Goal: Find specific page/section: Find specific page/section

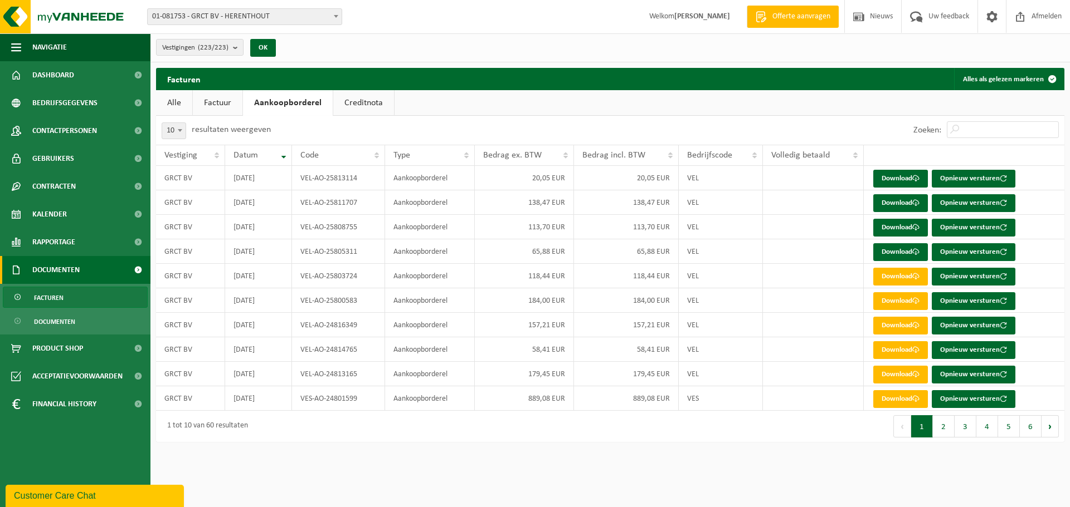
click at [335, 19] on span at bounding box center [335, 16] width 11 height 14
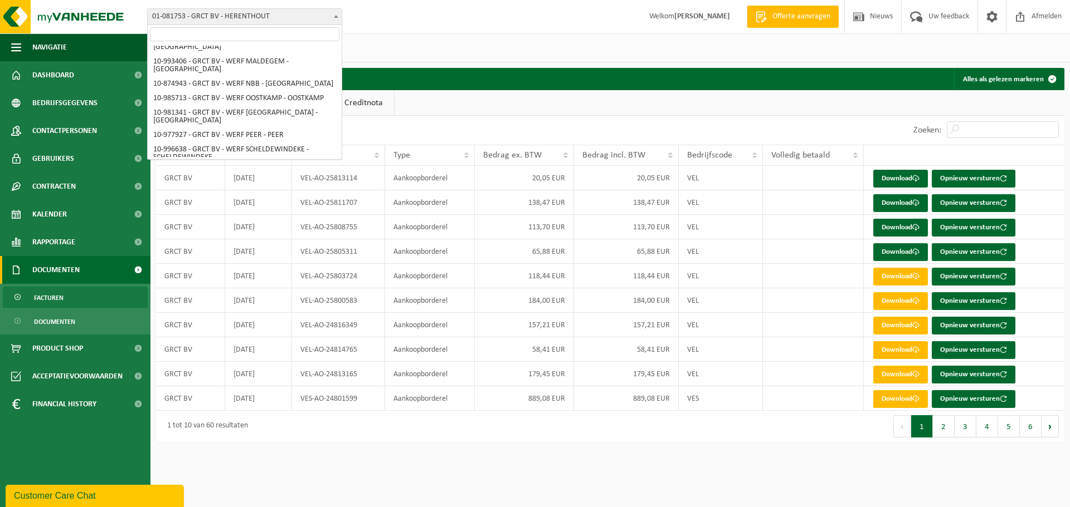
scroll to position [3713, 0]
select select "108281"
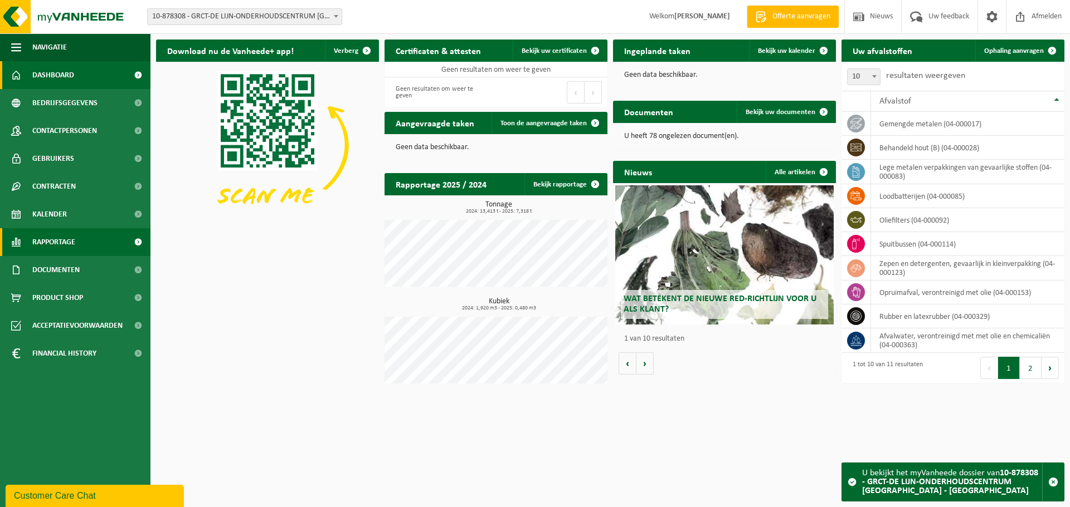
click at [69, 245] on span "Rapportage" at bounding box center [53, 242] width 43 height 28
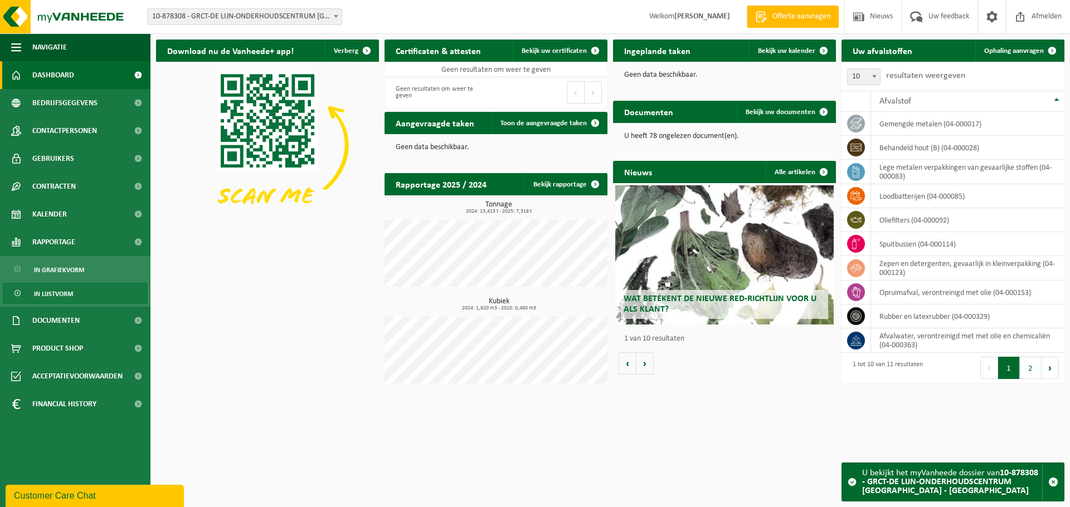
click at [63, 297] on span "In lijstvorm" at bounding box center [53, 294] width 39 height 21
